Goal: Feedback & Contribution: Leave review/rating

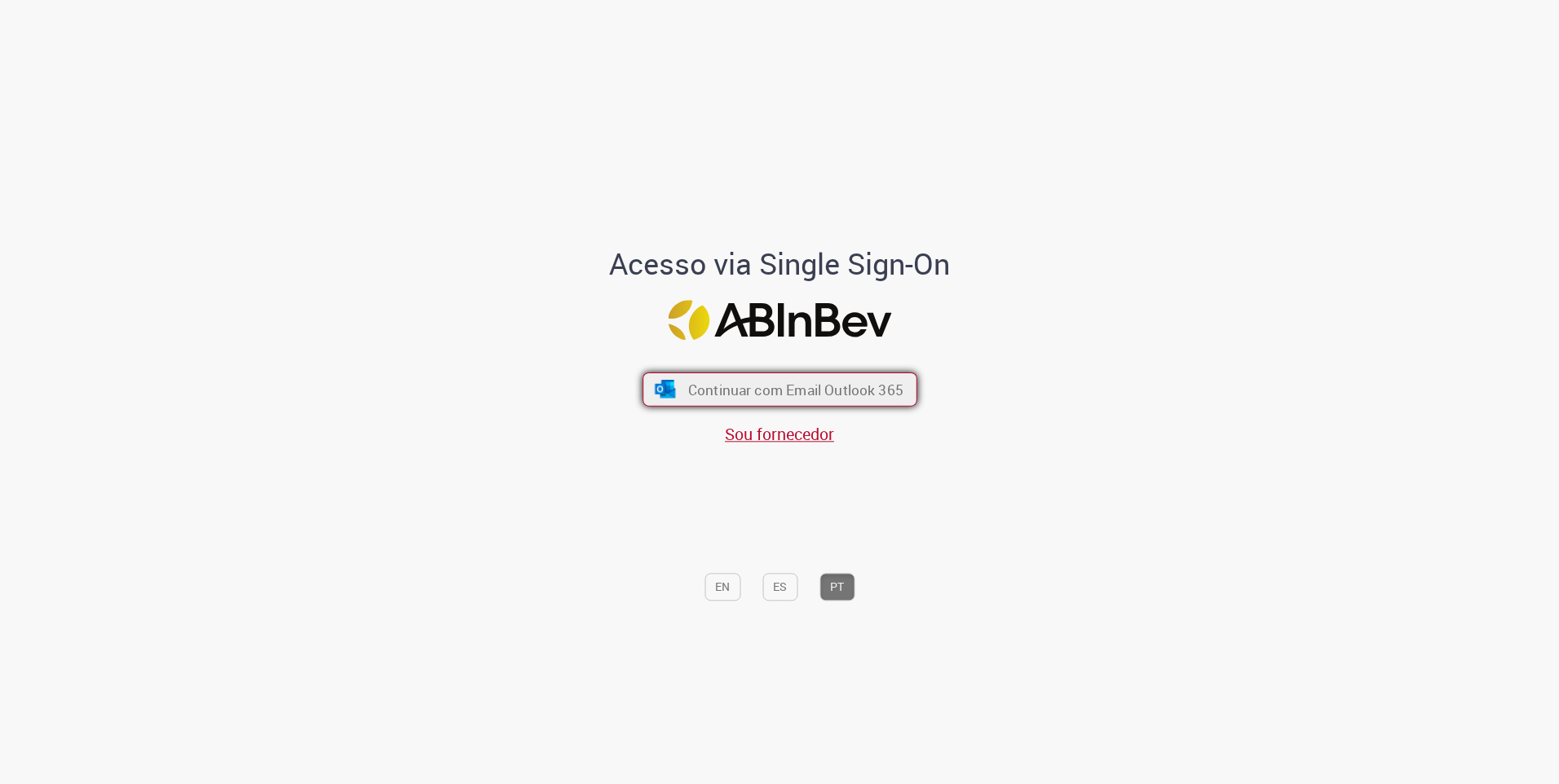
click at [783, 397] on span "Continuar com Email Outlook 365" at bounding box center [795, 389] width 215 height 19
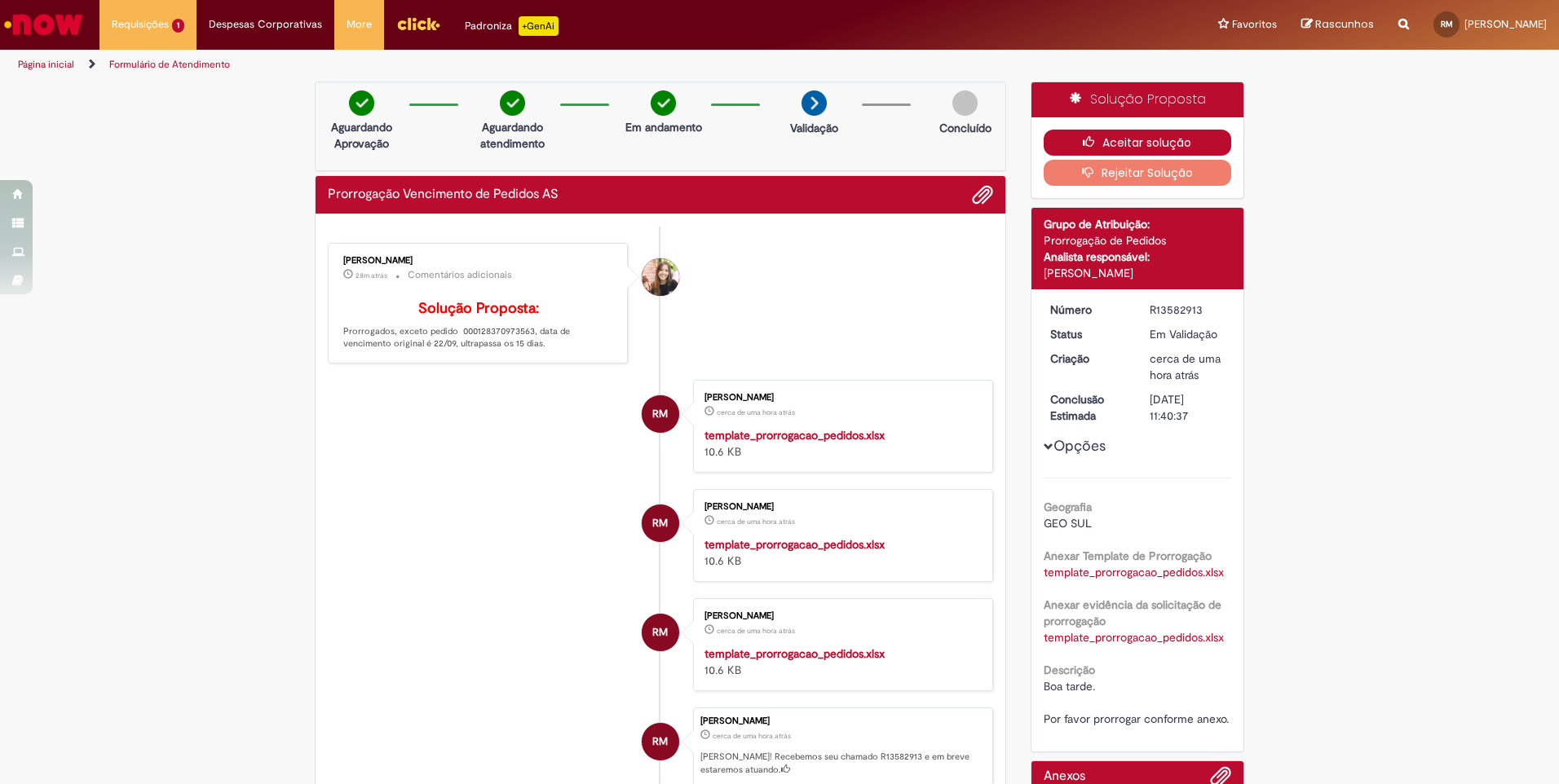
click at [1157, 142] on button "Aceitar solução" at bounding box center [1138, 142] width 188 height 26
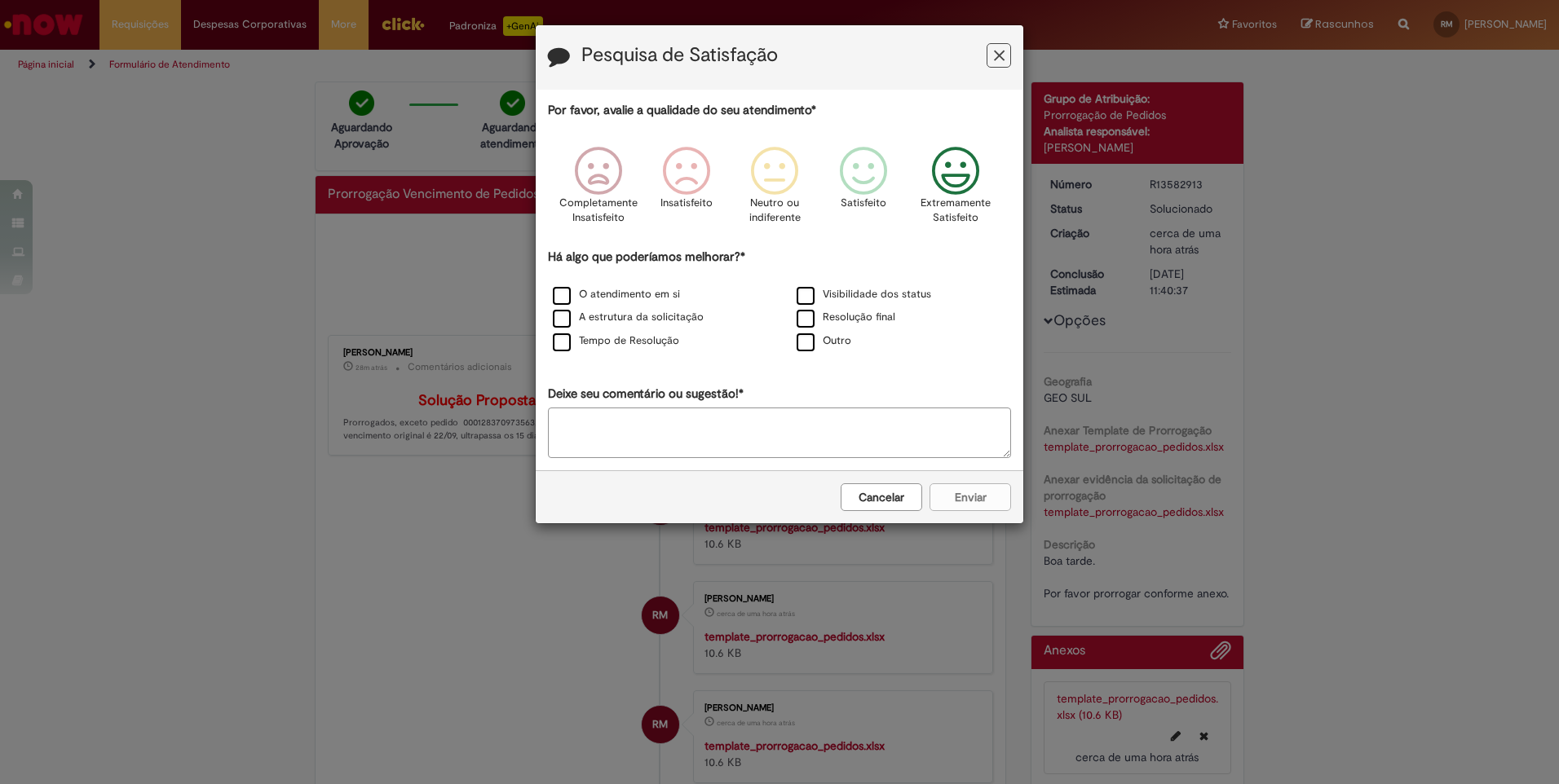
click at [949, 182] on icon "Feedback" at bounding box center [956, 171] width 62 height 49
click at [571, 300] on label "O atendimento em si" at bounding box center [616, 294] width 128 height 15
click at [568, 313] on label "A estrutura da solicitação" at bounding box center [628, 316] width 151 height 15
drag, startPoint x: 563, startPoint y: 339, endPoint x: 685, endPoint y: 335, distance: 122.1
click at [564, 340] on label "Tempo de Resolução" at bounding box center [616, 341] width 127 height 15
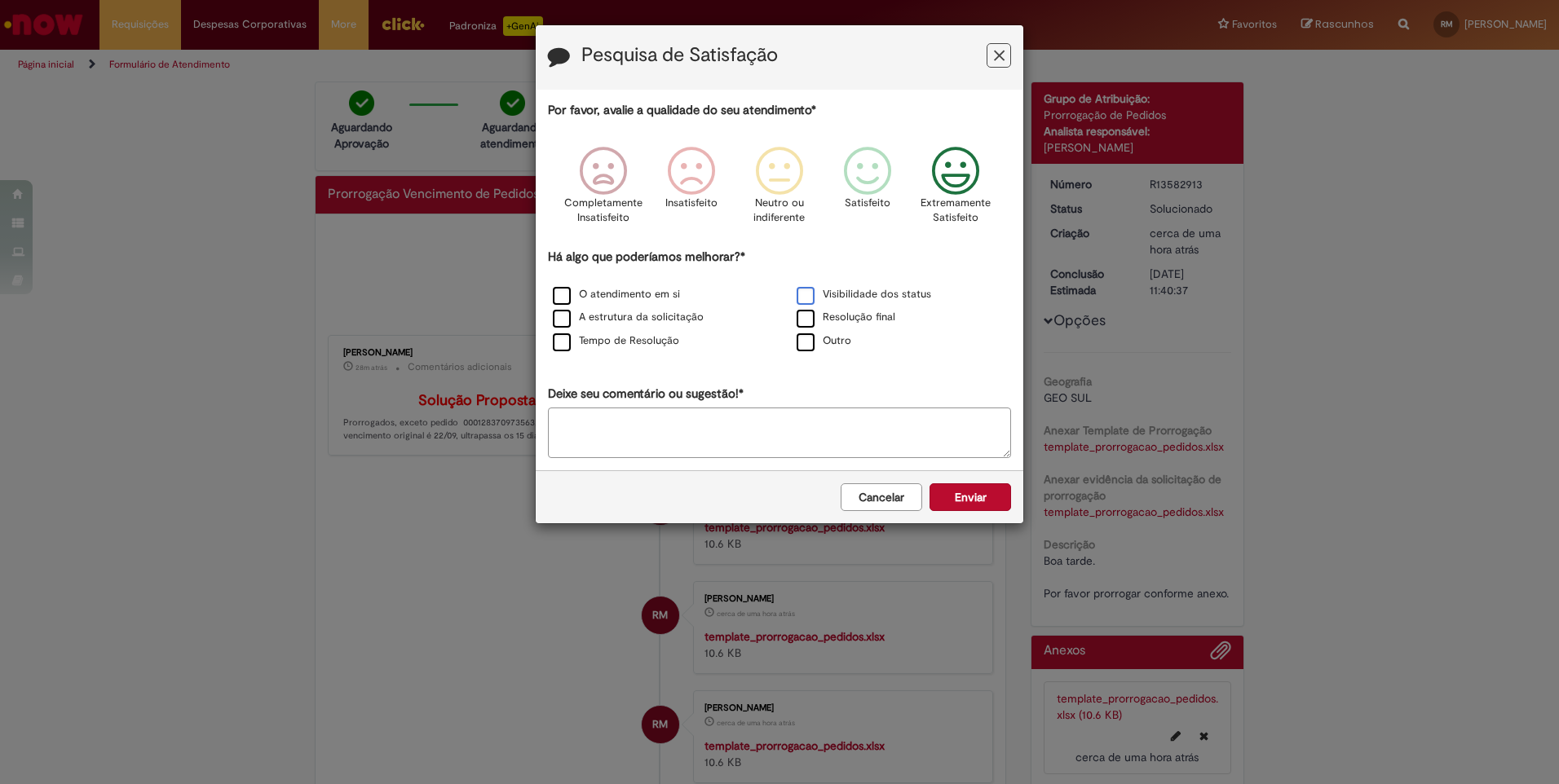
click at [803, 289] on label "Visibilidade dos status" at bounding box center [864, 294] width 135 height 15
click at [803, 317] on label "Resolução final" at bounding box center [846, 316] width 99 height 15
click at [980, 496] on button "Enviar" at bounding box center [970, 496] width 81 height 28
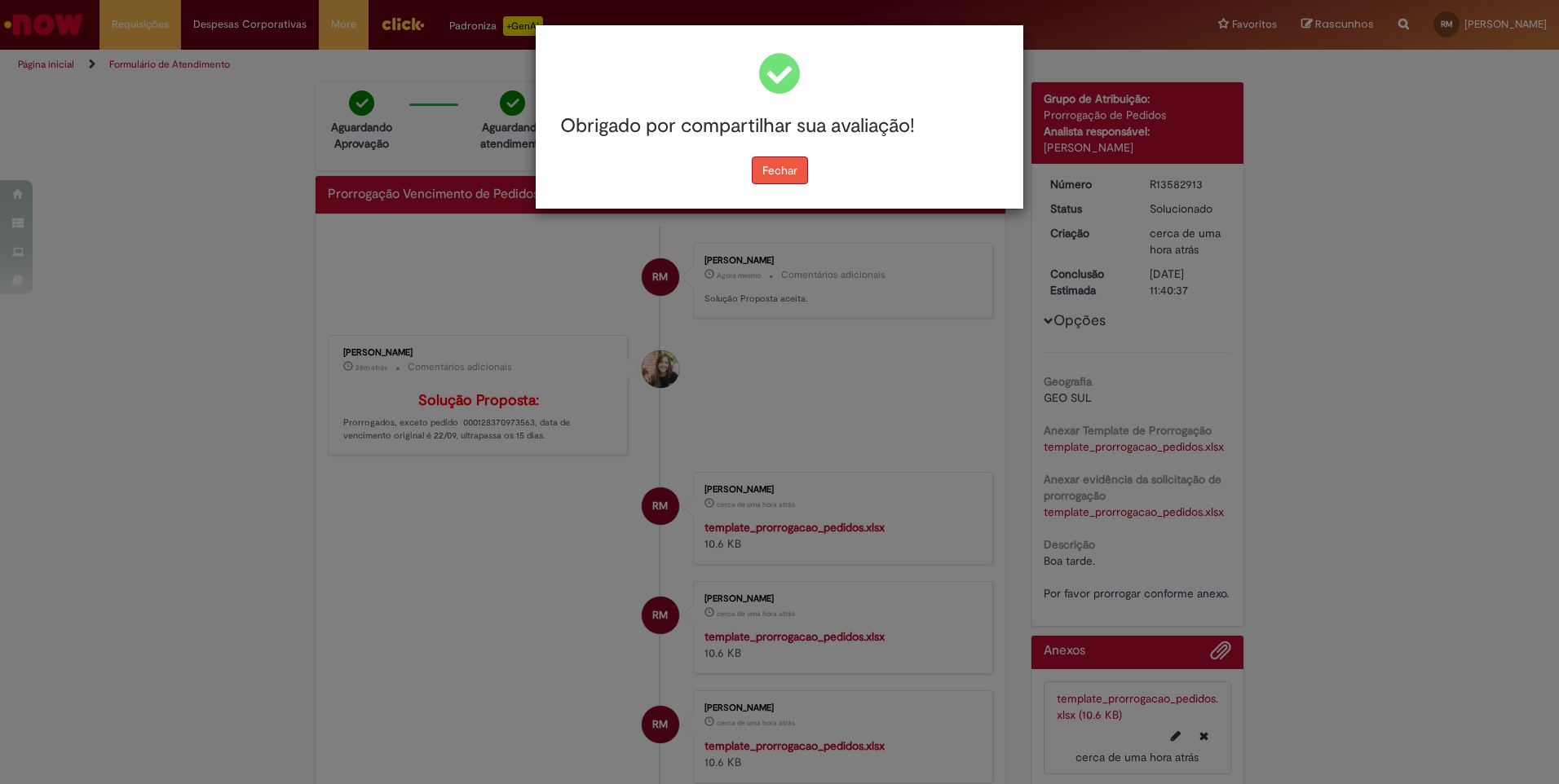
click at [794, 175] on button "Fechar" at bounding box center [780, 170] width 56 height 28
